Goal: Register for event/course

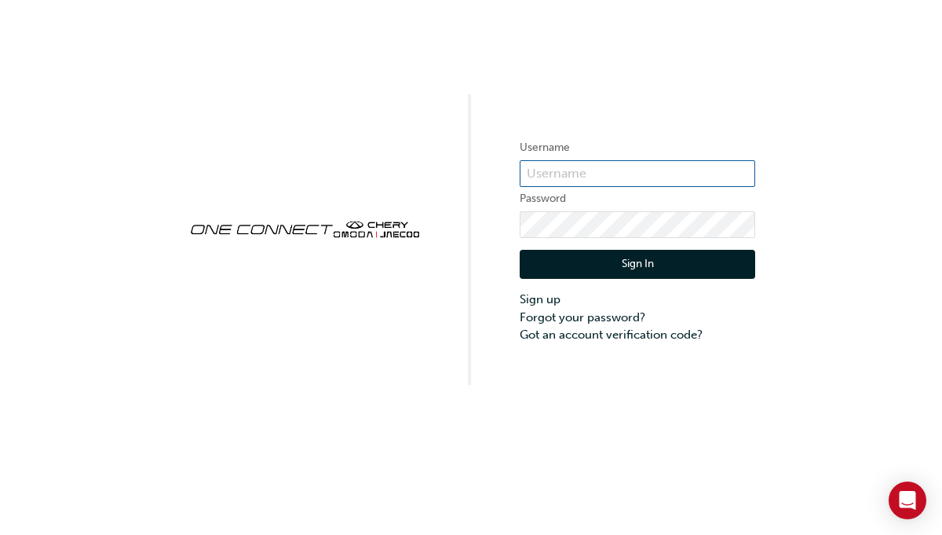
click at [562, 175] on input "text" at bounding box center [638, 173] width 236 height 27
type input "[PERSON_NAME][EMAIL_ADDRESS][DOMAIN_NAME]"
click at [649, 260] on button "Sign In" at bounding box center [638, 265] width 236 height 30
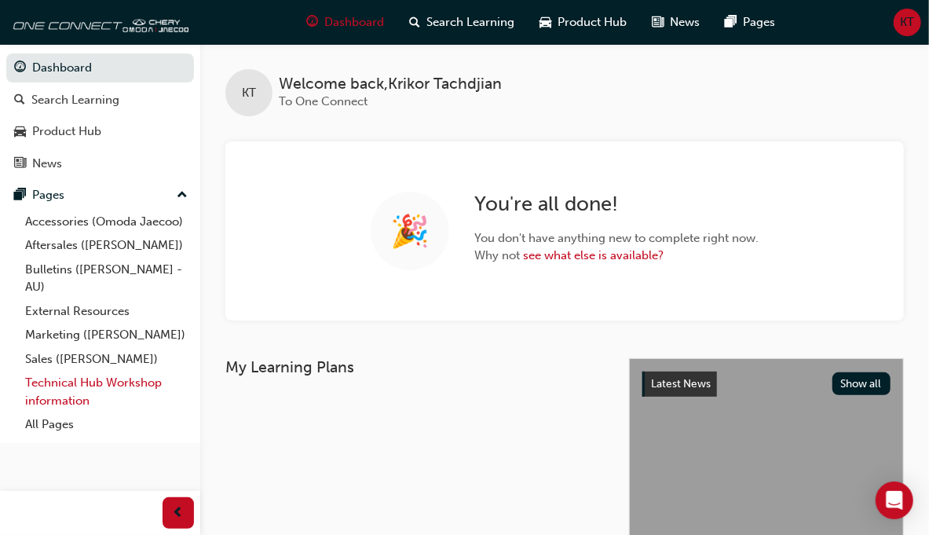
click at [57, 386] on link "Technical Hub Workshop information" at bounding box center [106, 392] width 175 height 42
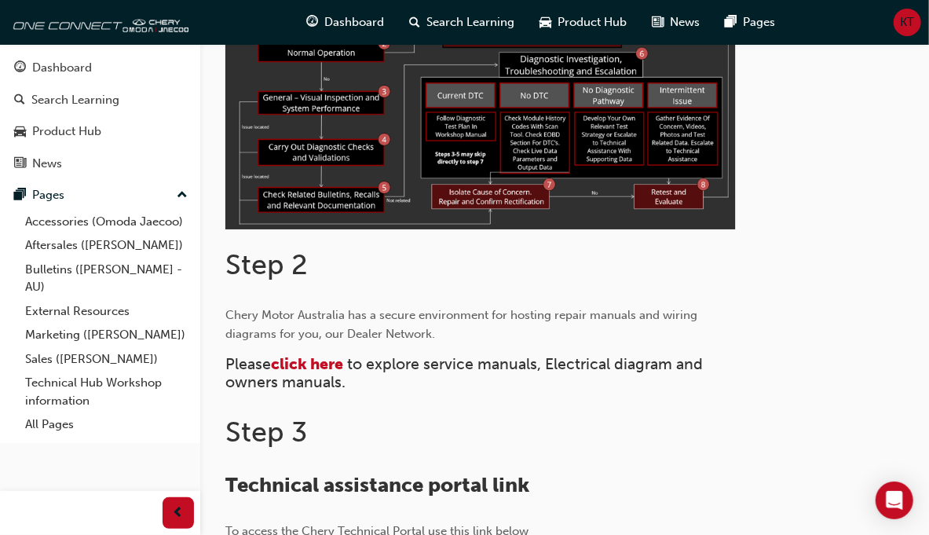
scroll to position [590, 0]
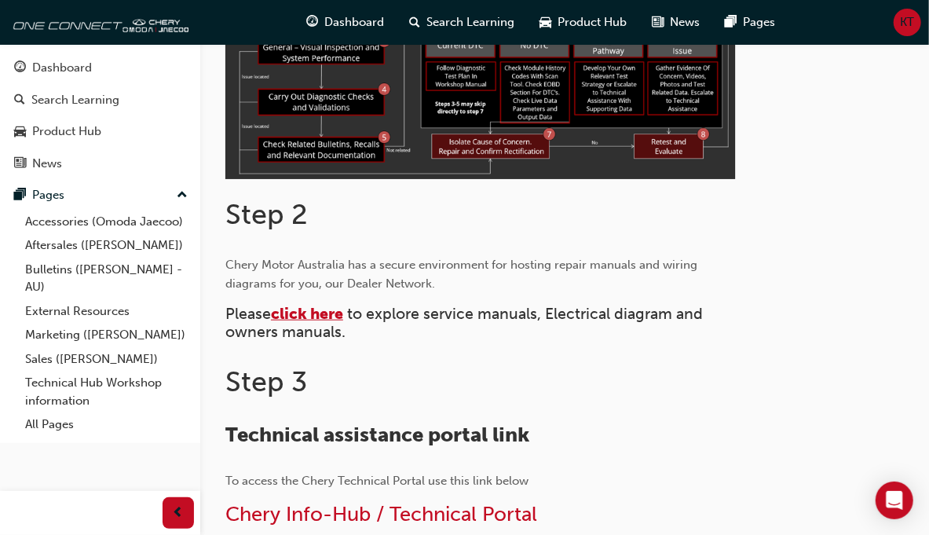
click at [343, 305] on span "click here" at bounding box center [307, 314] width 72 height 18
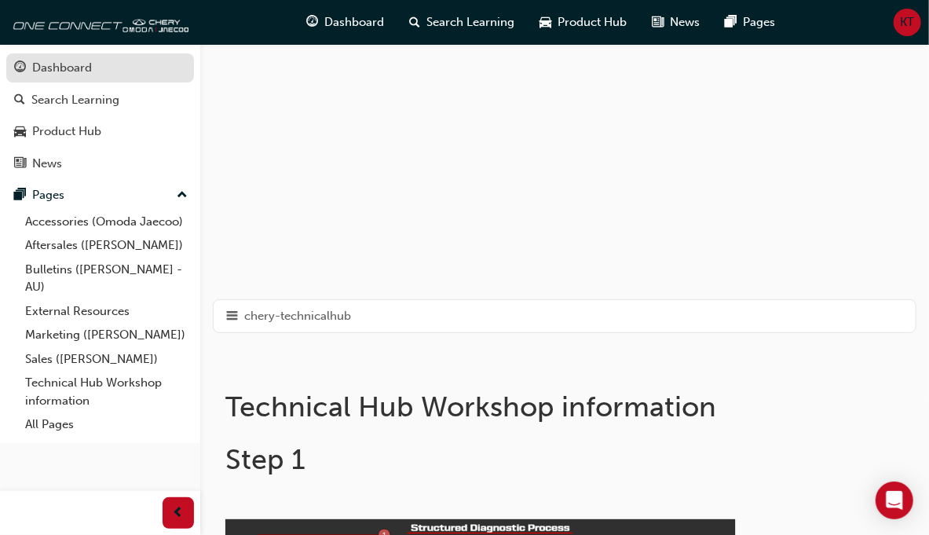
click at [62, 63] on div "Dashboard" at bounding box center [62, 68] width 60 height 18
